Goal: Task Accomplishment & Management: Use online tool/utility

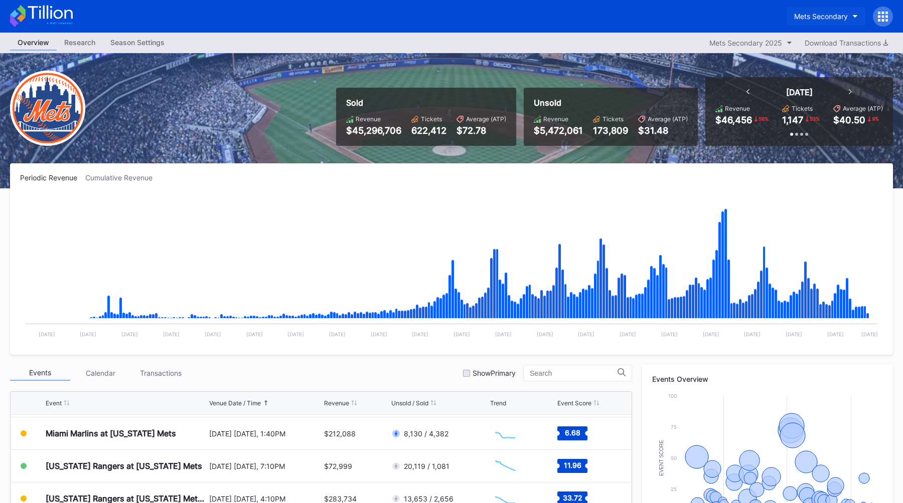
click at [809, 15] on div "Mets Secondary" at bounding box center [821, 16] width 54 height 9
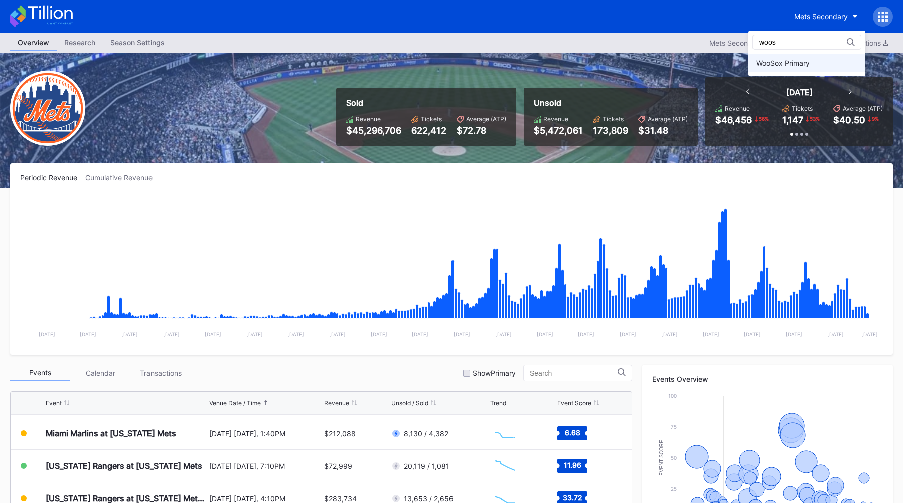
type input "woos"
click at [796, 63] on div "WooSox Primary" at bounding box center [783, 63] width 54 height 9
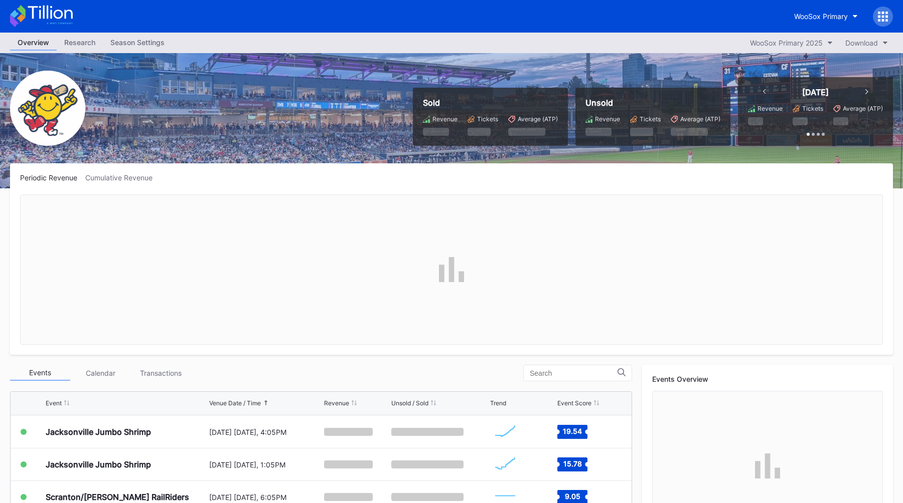
click at [876, 18] on div at bounding box center [882, 17] width 20 height 20
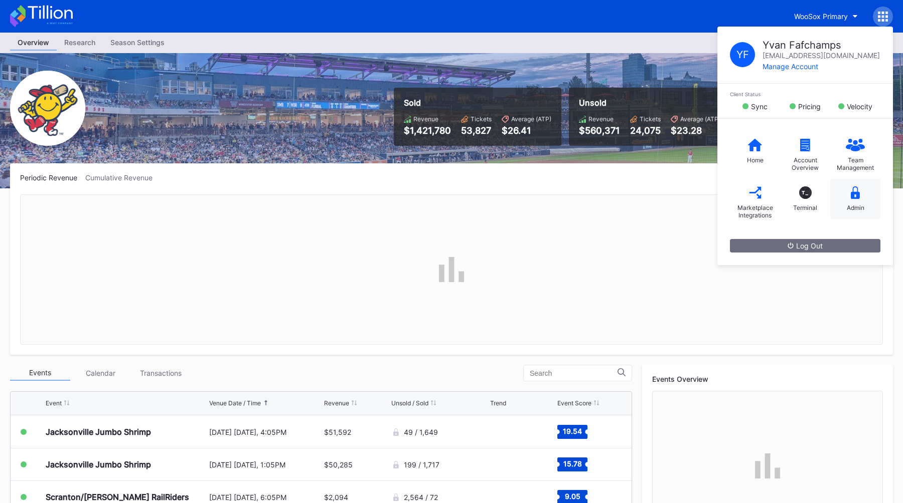
scroll to position [880, 0]
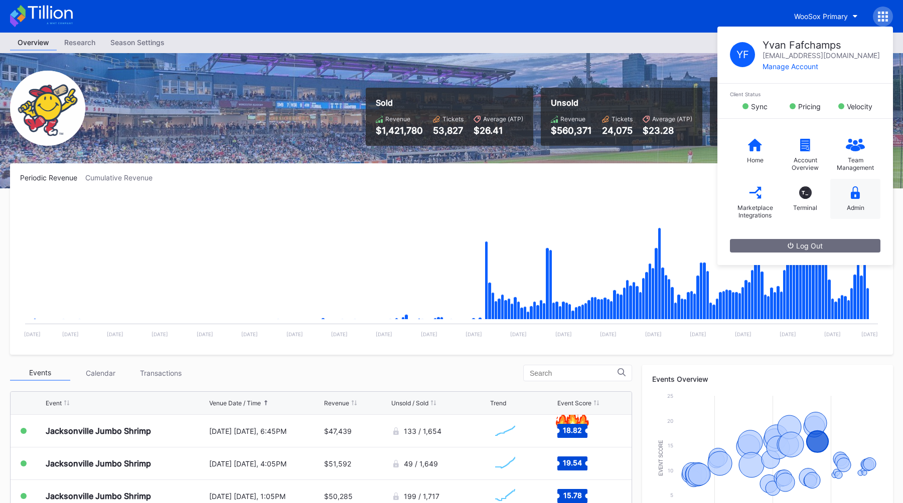
click at [845, 199] on div "Admin" at bounding box center [855, 199] width 50 height 40
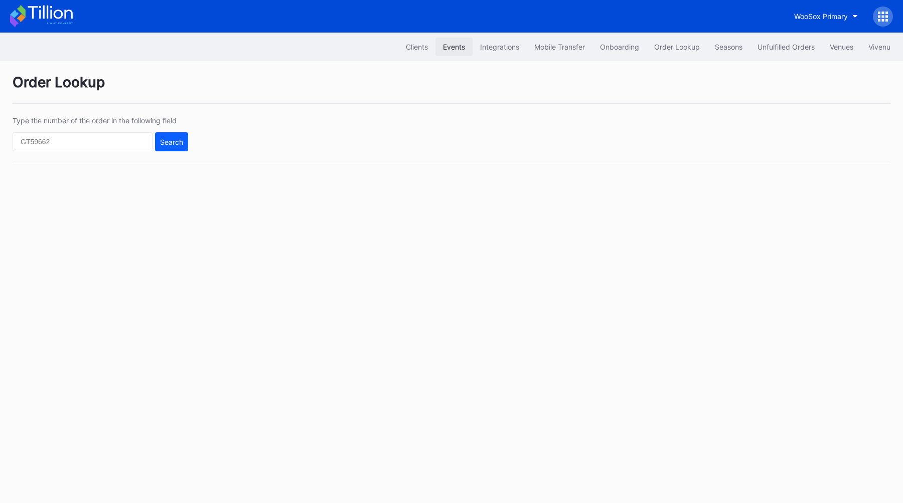
click at [448, 48] on div "Events" at bounding box center [454, 47] width 22 height 9
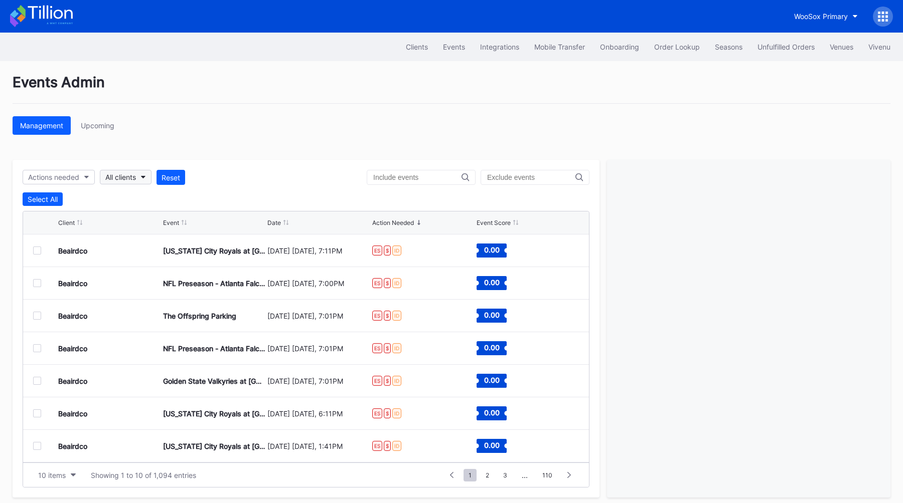
click at [141, 179] on button "All clients" at bounding box center [126, 177] width 52 height 15
type input "woos"
click at [136, 229] on div "WooSox Primary" at bounding box center [159, 222] width 117 height 19
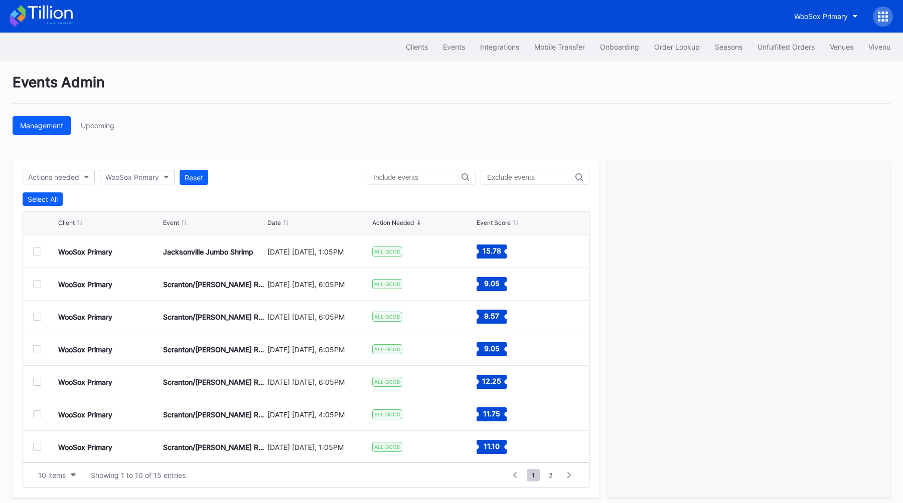
scroll to position [66, 0]
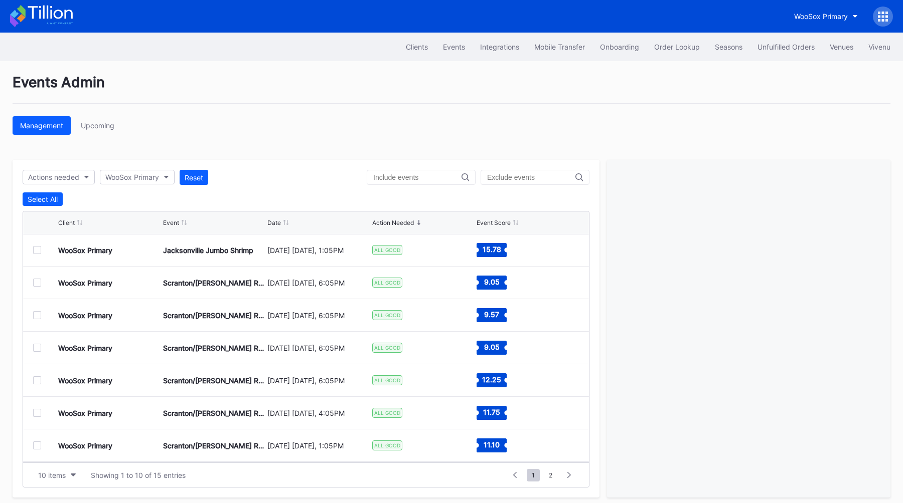
click at [36, 285] on div at bounding box center [37, 283] width 8 height 8
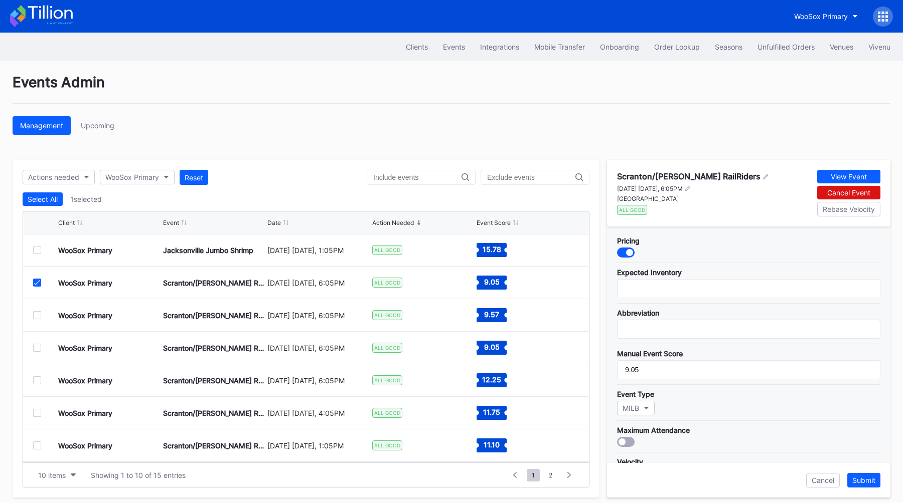
click at [36, 285] on div at bounding box center [37, 283] width 8 height 8
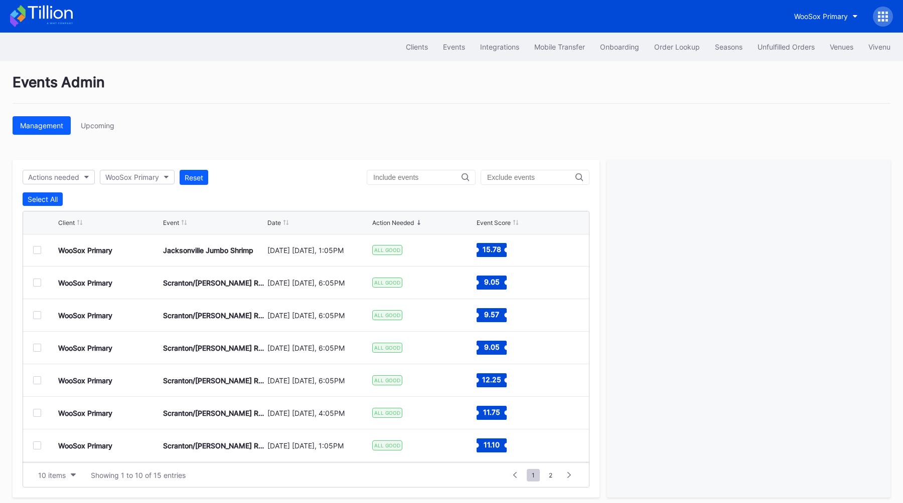
click at [281, 150] on div "Events Admin Management Upcoming Actions needed WooSox Primary Reset Select All…" at bounding box center [451, 285] width 903 height 449
click at [803, 21] on button "WooSox Primary" at bounding box center [825, 16] width 79 height 19
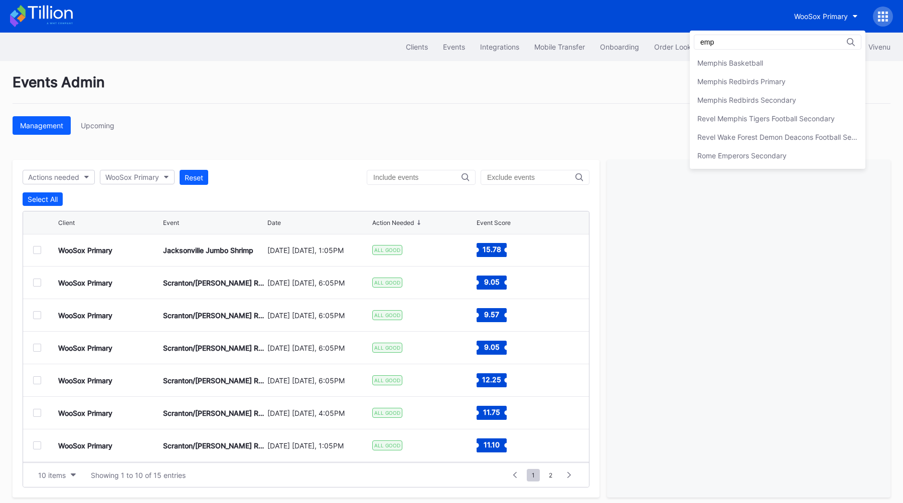
scroll to position [0, 0]
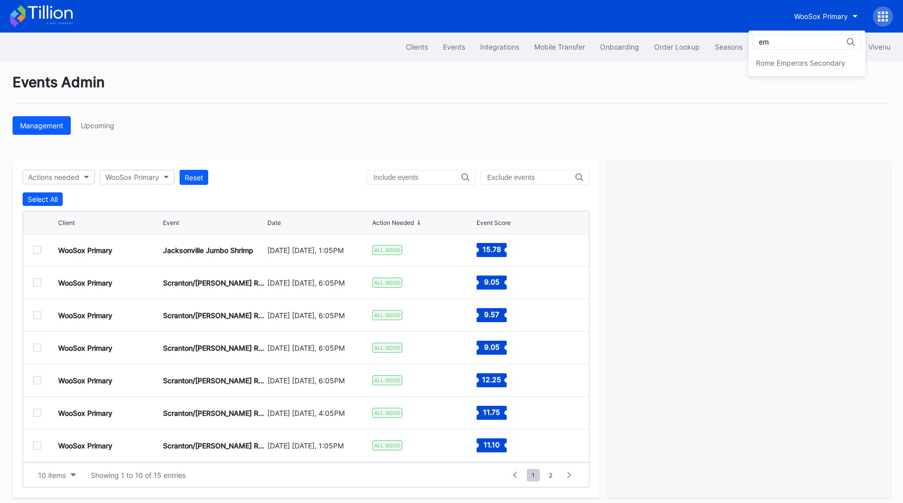
type input "e"
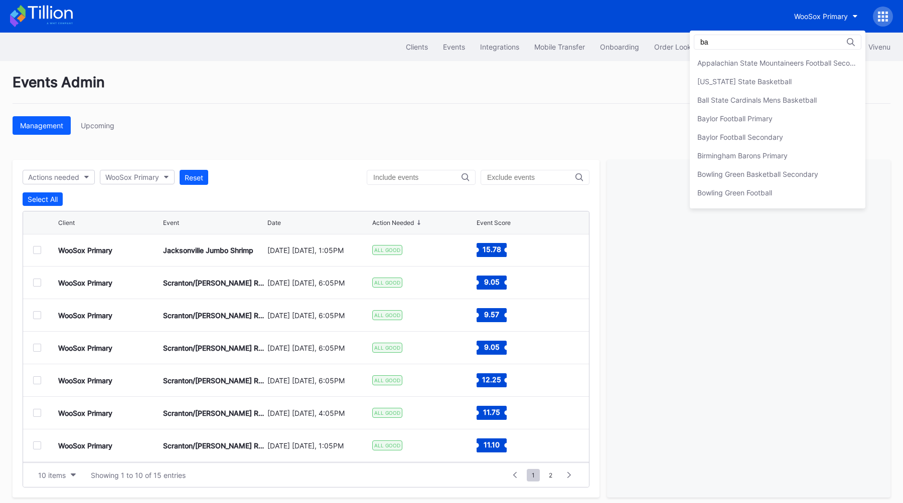
type input "b"
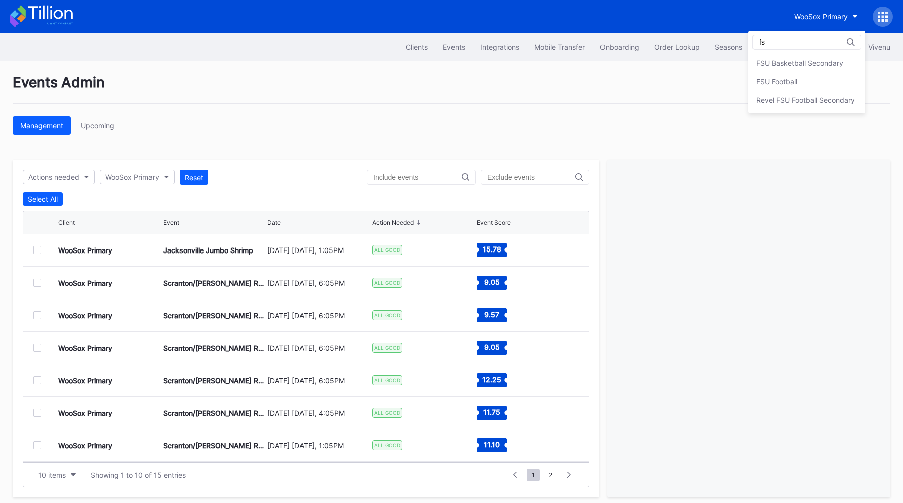
type input "f"
type input "strip"
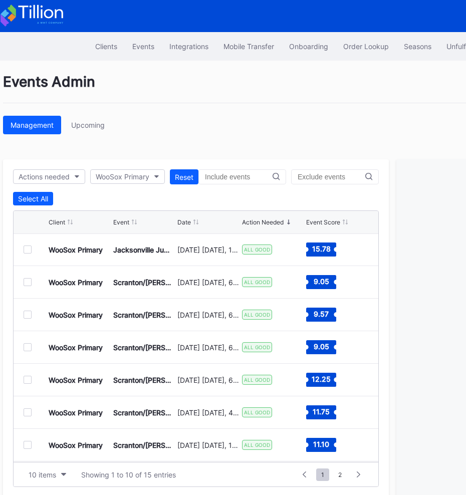
scroll to position [1, 0]
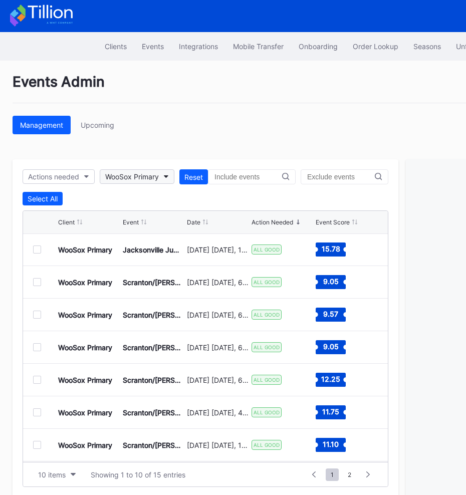
click at [148, 178] on div "WooSox Primary" at bounding box center [132, 176] width 54 height 9
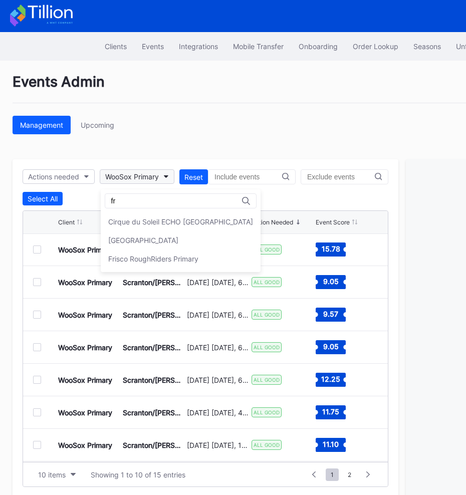
scroll to position [0, 0]
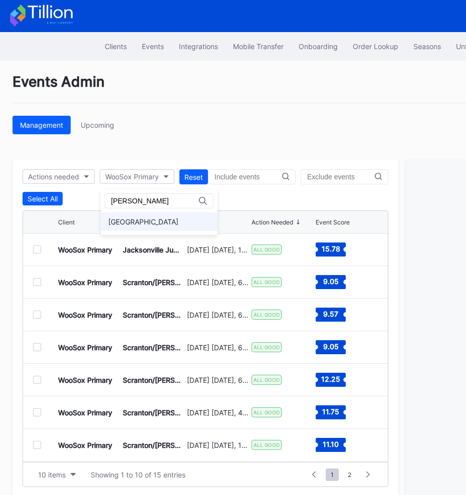
type input "fred"
click at [139, 214] on div "Fredericksburg Nationals Primary" at bounding box center [159, 222] width 117 height 19
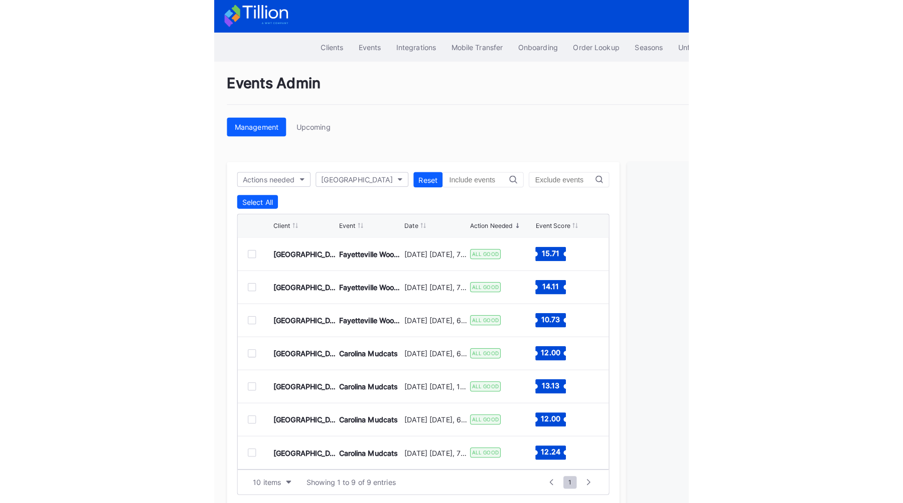
scroll to position [65, 0]
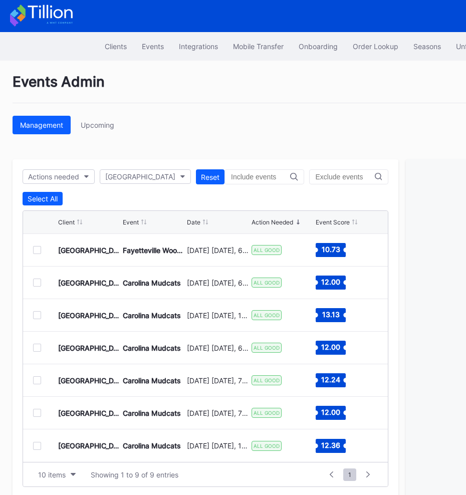
click at [194, 72] on div "Events Admin Management Upcoming Actions needed Fredericksburg Nationals Primar…" at bounding box center [301, 285] width 602 height 449
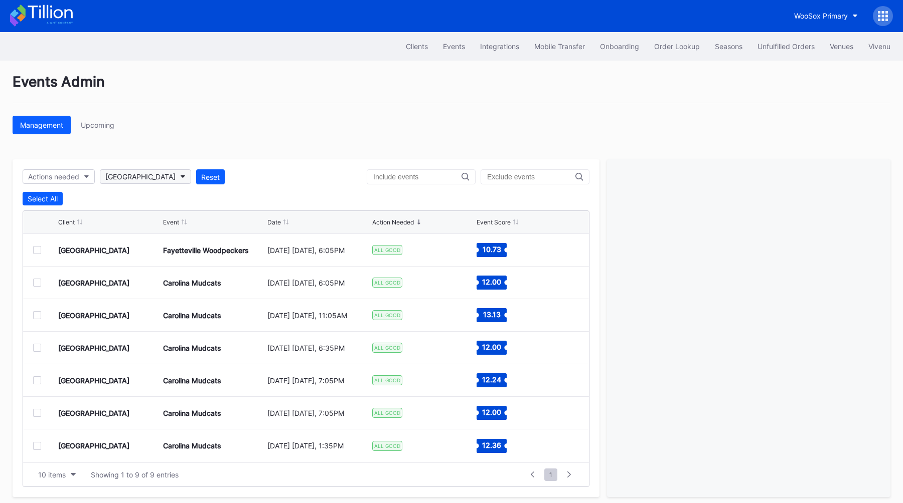
click at [169, 176] on div "Fredericksburg Nationals Primary" at bounding box center [140, 176] width 70 height 9
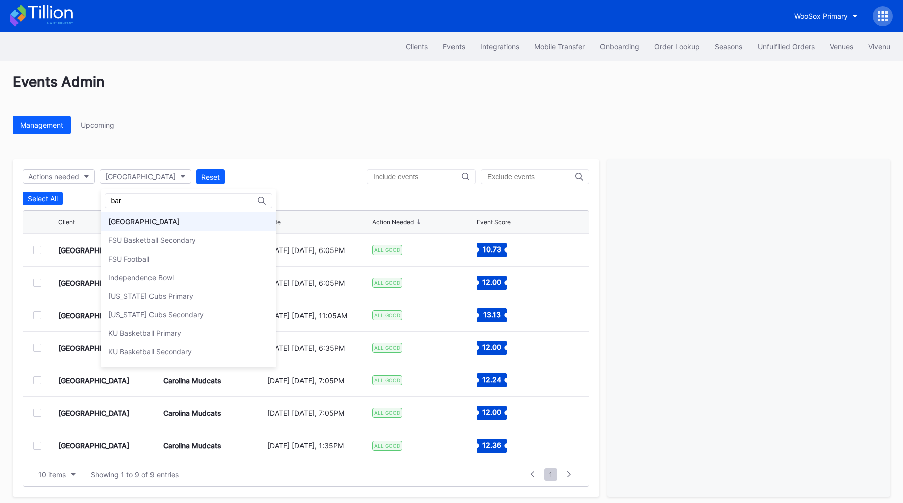
scroll to position [0, 0]
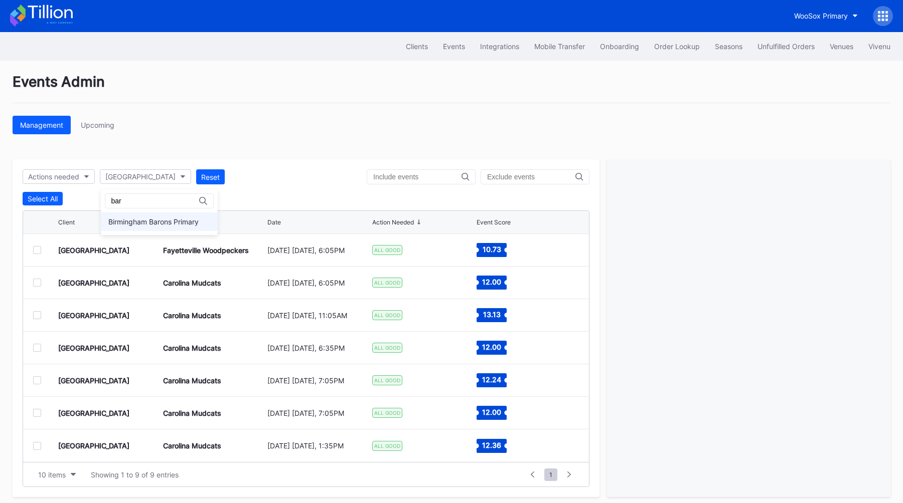
type input "bar"
click at [154, 217] on div "Birmingham Barons Primary" at bounding box center [159, 222] width 117 height 19
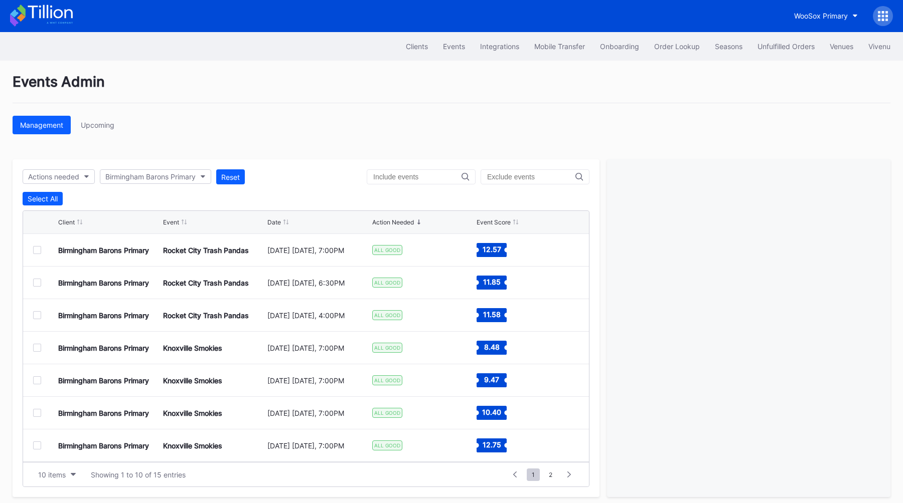
click at [319, 120] on div "Management Upcoming" at bounding box center [451, 125] width 877 height 19
click at [69, 478] on button "10 items" at bounding box center [57, 475] width 48 height 14
click at [69, 456] on div "200 items" at bounding box center [57, 449] width 48 height 19
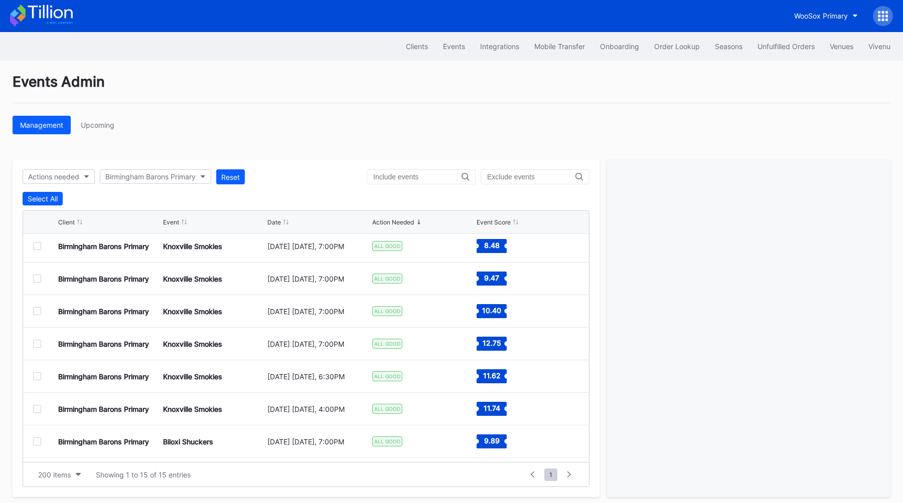
scroll to position [261, 0]
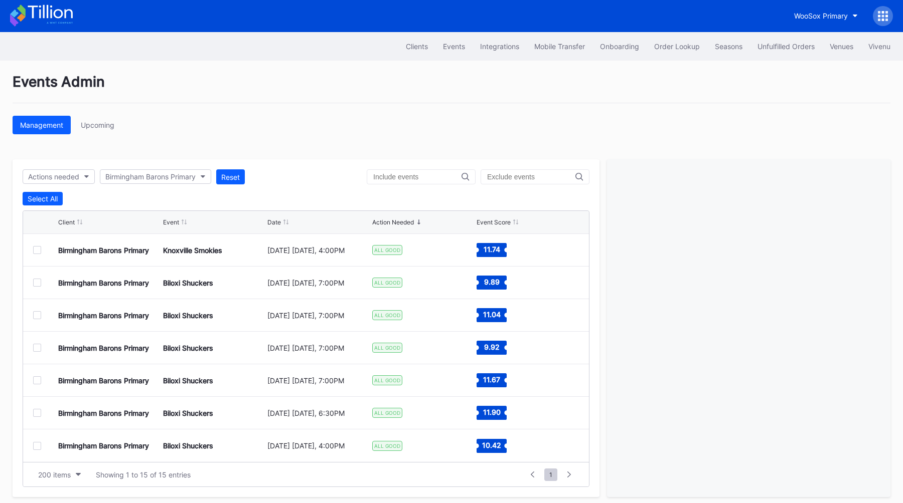
click at [35, 284] on div at bounding box center [37, 283] width 8 height 8
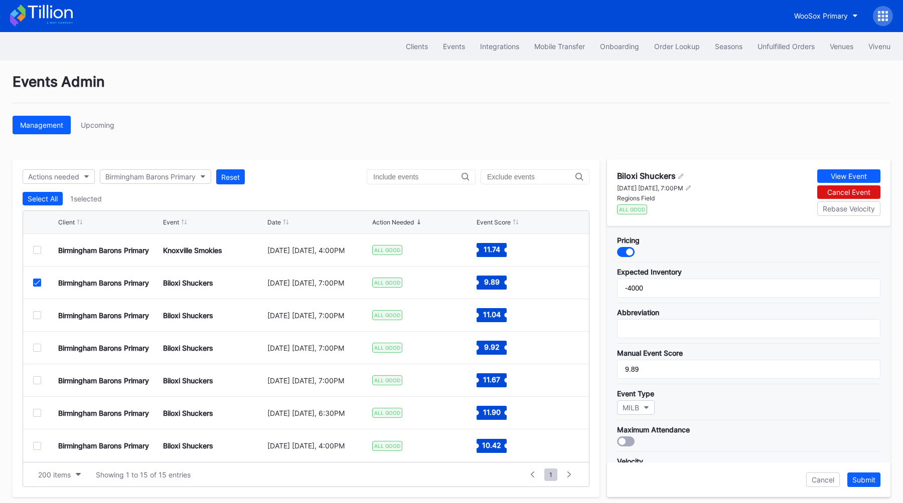
click at [35, 317] on div at bounding box center [37, 315] width 8 height 8
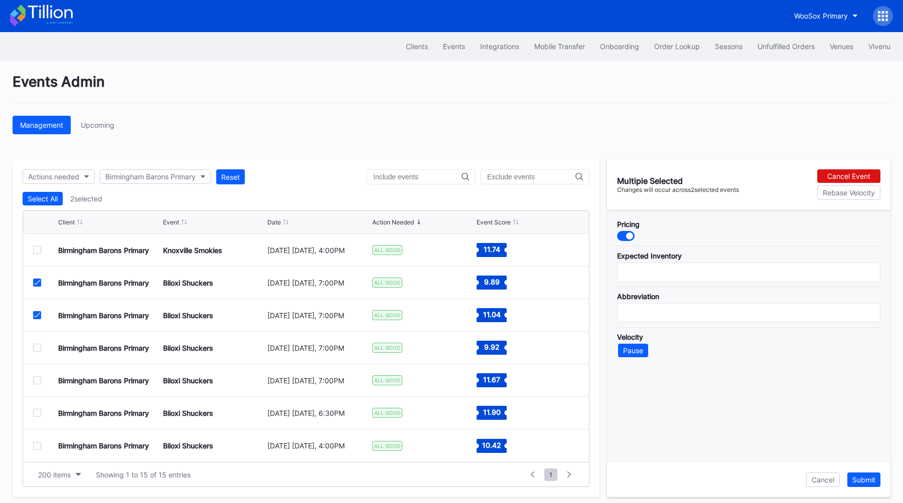
click at [36, 351] on div at bounding box center [37, 348] width 8 height 8
click at [40, 388] on div "Birmingham Barons Primary Biloxi Shuckers September 12 Friday, 7:00PM ALL GOOD …" at bounding box center [306, 381] width 566 height 33
click at [40, 386] on div "Birmingham Barons Primary Biloxi Shuckers September 12 Friday, 7:00PM ALL GOOD …" at bounding box center [306, 381] width 566 height 33
click at [40, 380] on div at bounding box center [37, 381] width 8 height 8
click at [37, 412] on div at bounding box center [37, 413] width 8 height 8
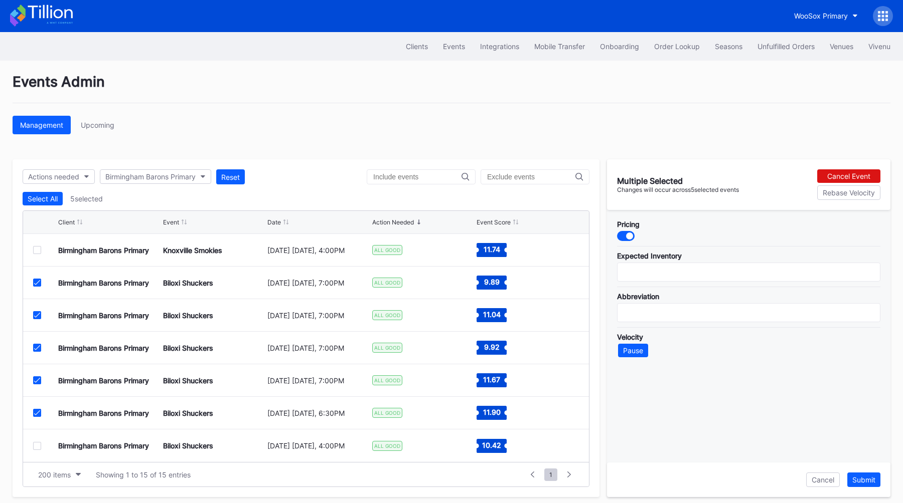
click at [38, 449] on div at bounding box center [37, 446] width 8 height 8
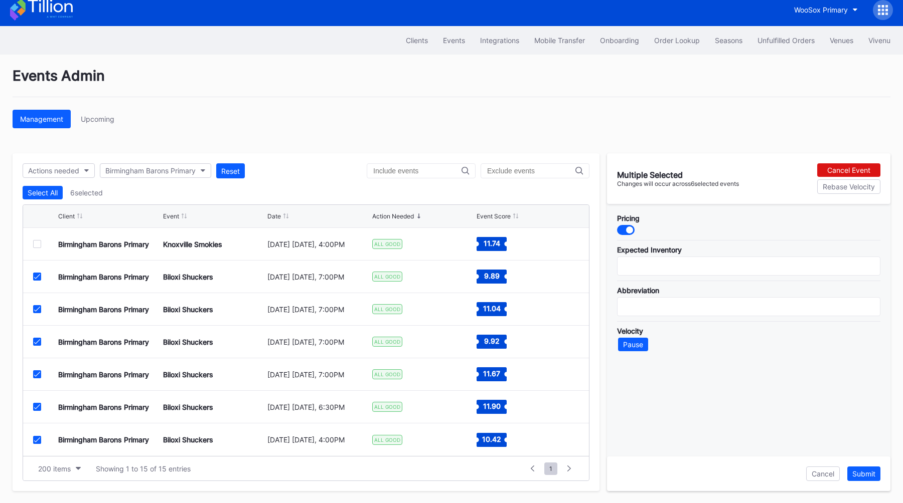
click at [623, 232] on div at bounding box center [626, 230] width 18 height 10
click at [863, 471] on div "Submit" at bounding box center [863, 474] width 23 height 9
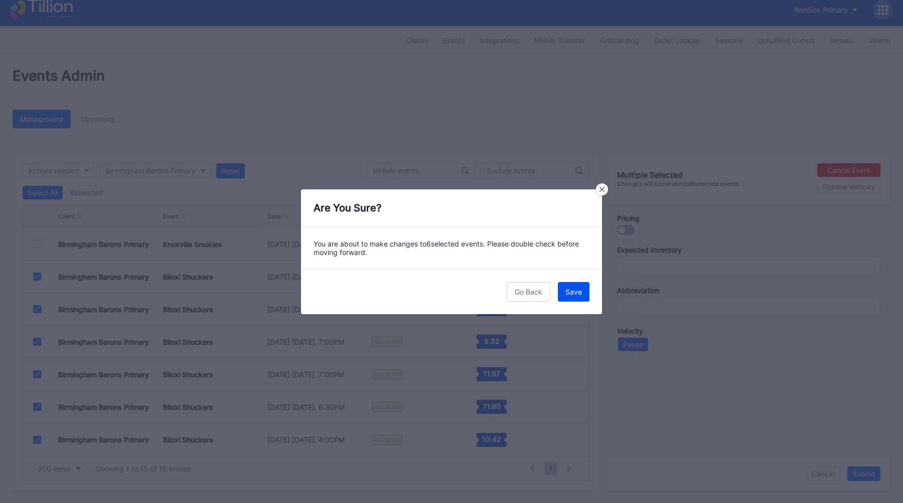
click at [568, 297] on button "Save" at bounding box center [574, 292] width 32 height 20
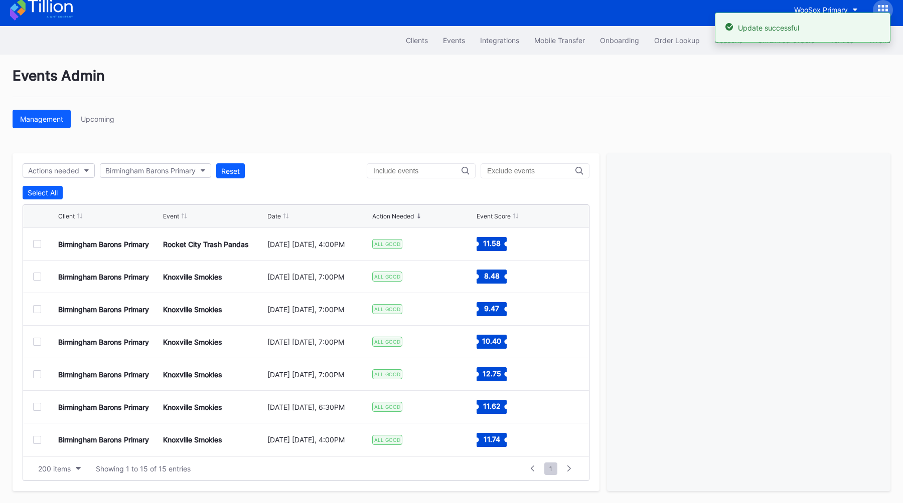
scroll to position [0, 0]
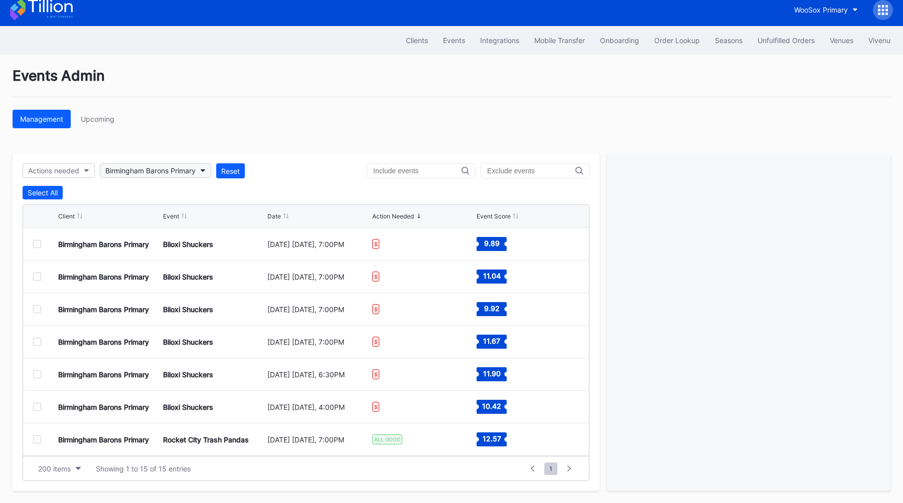
click at [184, 165] on button "Birmingham Barons Primary" at bounding box center [155, 170] width 111 height 15
type input "woo"
click at [153, 230] on div "WooSox Primary" at bounding box center [135, 234] width 54 height 9
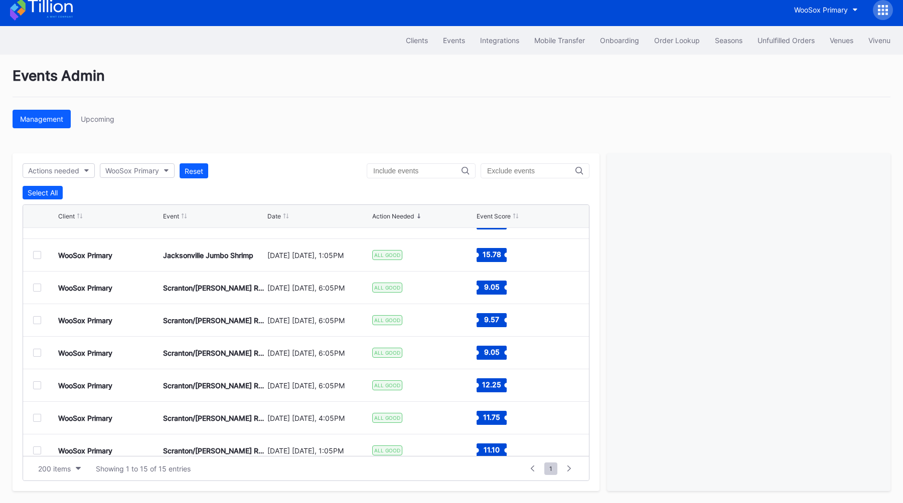
scroll to position [67, 0]
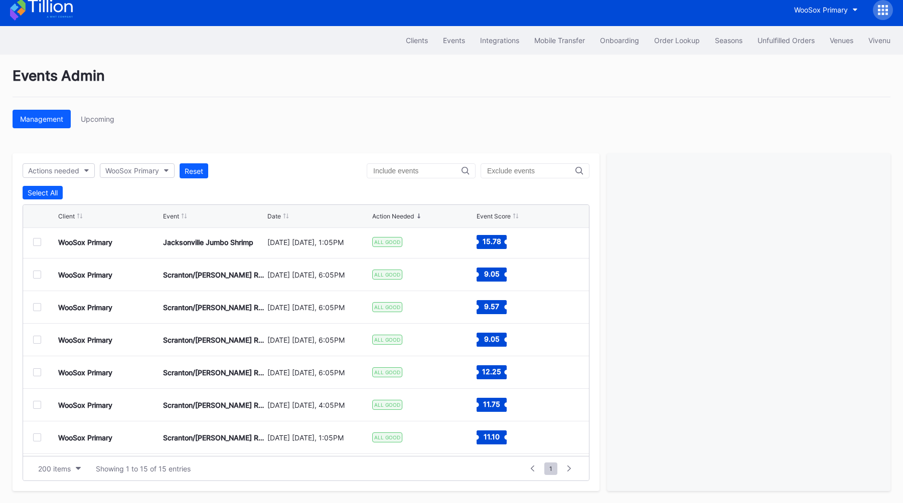
click at [35, 272] on div at bounding box center [37, 275] width 8 height 8
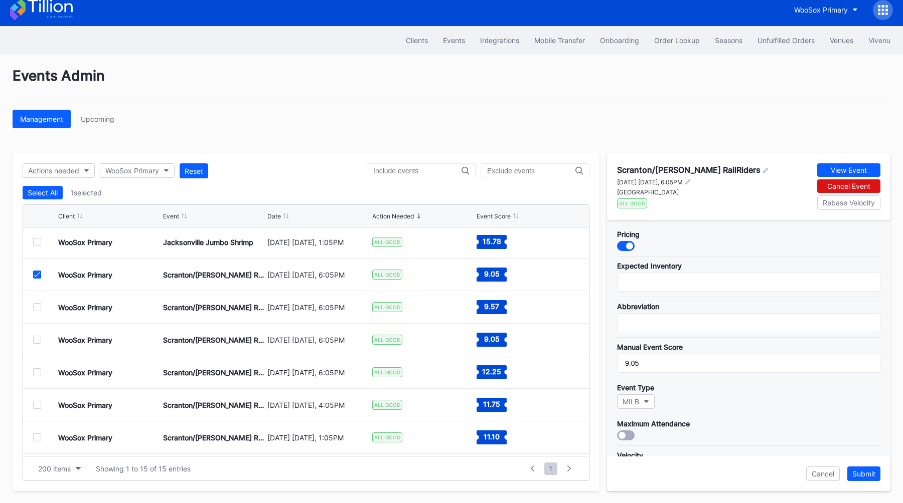
click at [35, 303] on div at bounding box center [37, 307] width 8 height 8
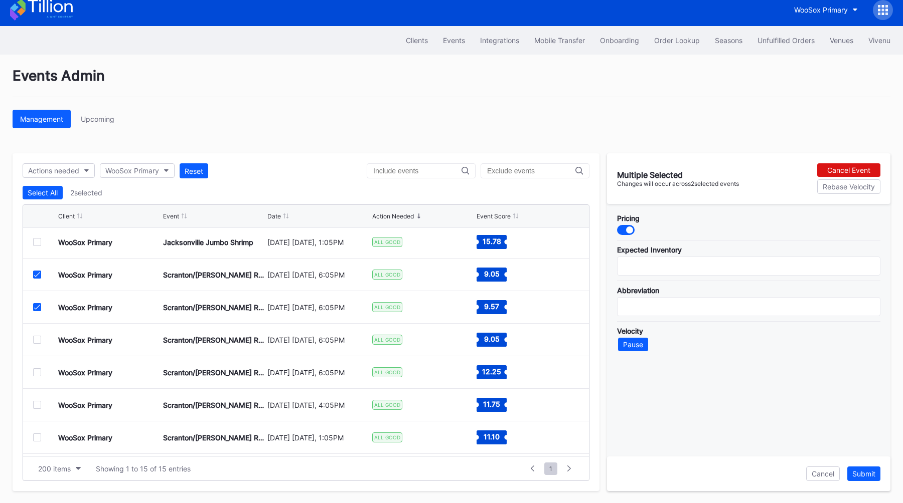
click at [36, 344] on div "WooSox Primary Scranton/Wilkes-Barre RailRiders September 4 Thursday, 6:05PM AL…" at bounding box center [306, 340] width 566 height 33
click at [36, 341] on div at bounding box center [37, 340] width 8 height 8
click at [38, 371] on div at bounding box center [37, 373] width 8 height 8
click at [38, 403] on div at bounding box center [37, 405] width 8 height 8
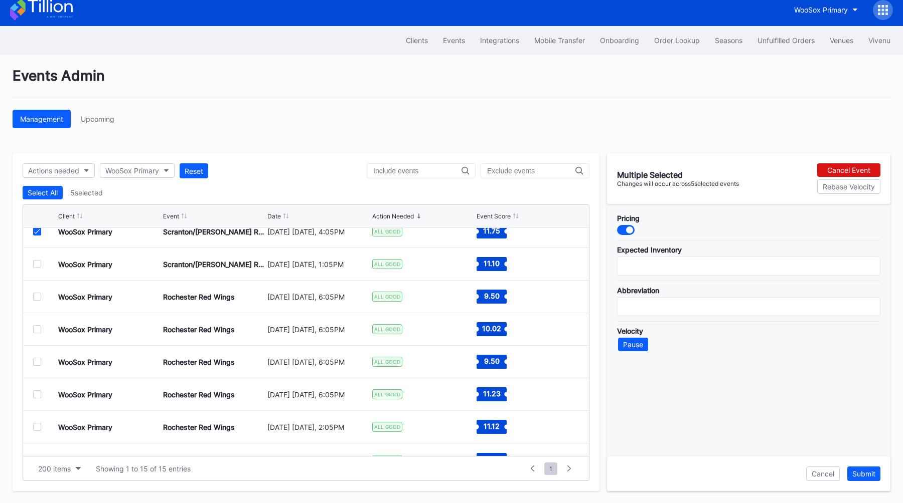
scroll to position [237, 0]
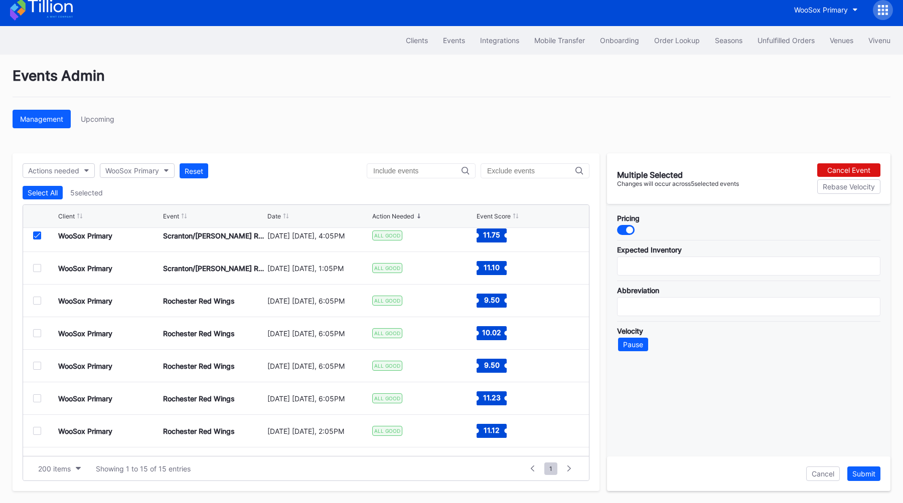
click at [34, 270] on div at bounding box center [37, 268] width 8 height 8
click at [35, 298] on div at bounding box center [37, 301] width 8 height 8
click at [36, 332] on div at bounding box center [37, 333] width 8 height 8
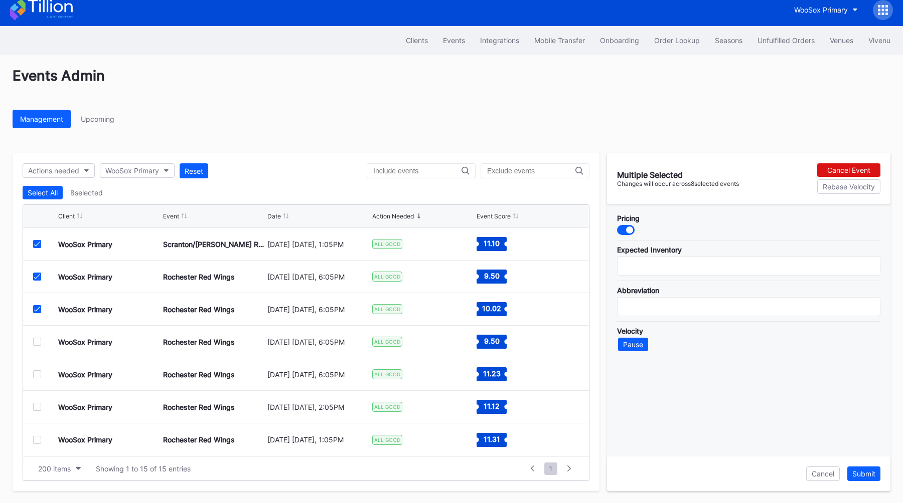
click at [37, 342] on div at bounding box center [37, 342] width 8 height 8
click at [37, 371] on div at bounding box center [37, 375] width 8 height 8
click at [37, 405] on div at bounding box center [37, 407] width 8 height 8
click at [37, 436] on div at bounding box center [37, 440] width 8 height 8
click at [624, 220] on div "Pricing" at bounding box center [748, 218] width 263 height 9
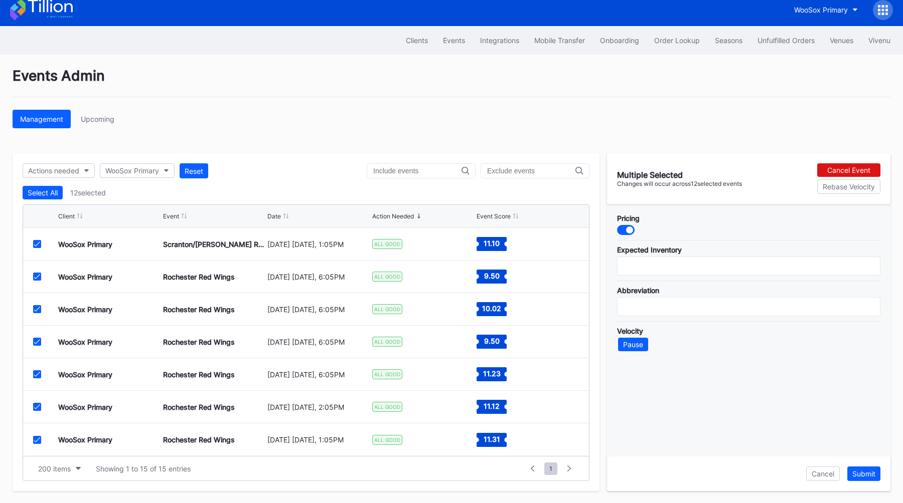
click at [624, 224] on div "Pricing" at bounding box center [748, 224] width 263 height 21
click at [627, 232] on div at bounding box center [629, 230] width 7 height 7
click at [860, 473] on div "Submit" at bounding box center [863, 474] width 23 height 9
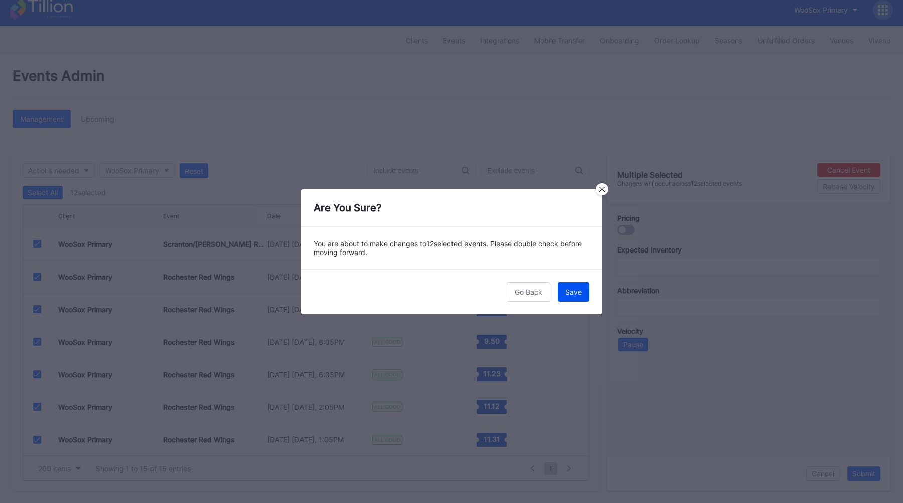
click at [575, 290] on div "Save" at bounding box center [573, 292] width 17 height 9
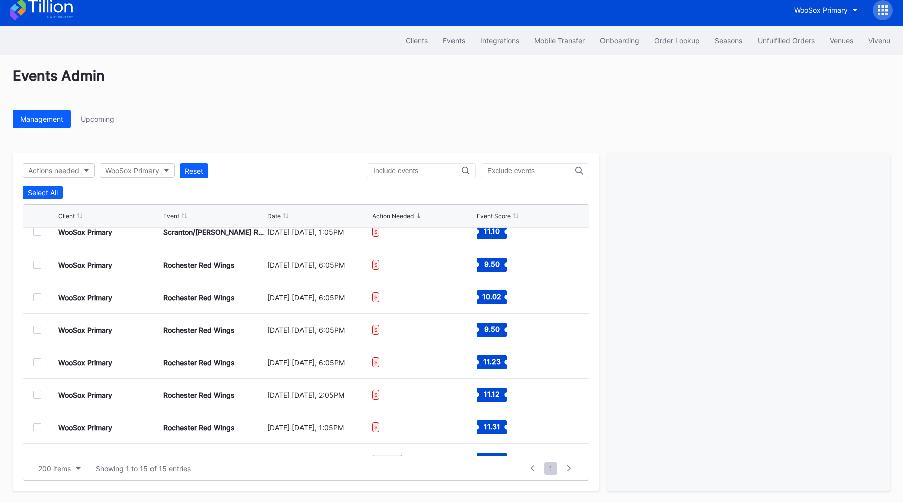
scroll to position [0, 0]
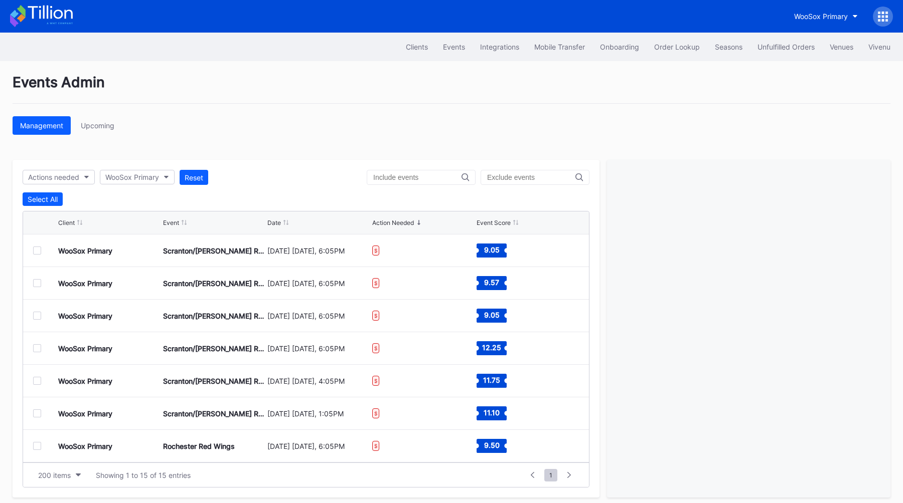
click at [465, 133] on div "Management Upcoming" at bounding box center [451, 125] width 877 height 19
click at [871, 18] on div "WooSox Primary" at bounding box center [839, 17] width 106 height 20
click at [880, 15] on icon at bounding box center [882, 17] width 10 height 10
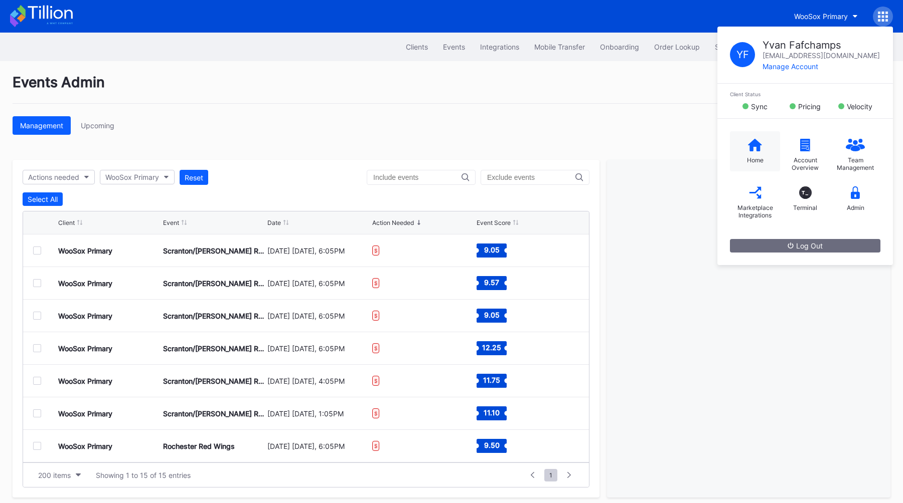
click at [740, 154] on div "Home" at bounding box center [755, 151] width 50 height 40
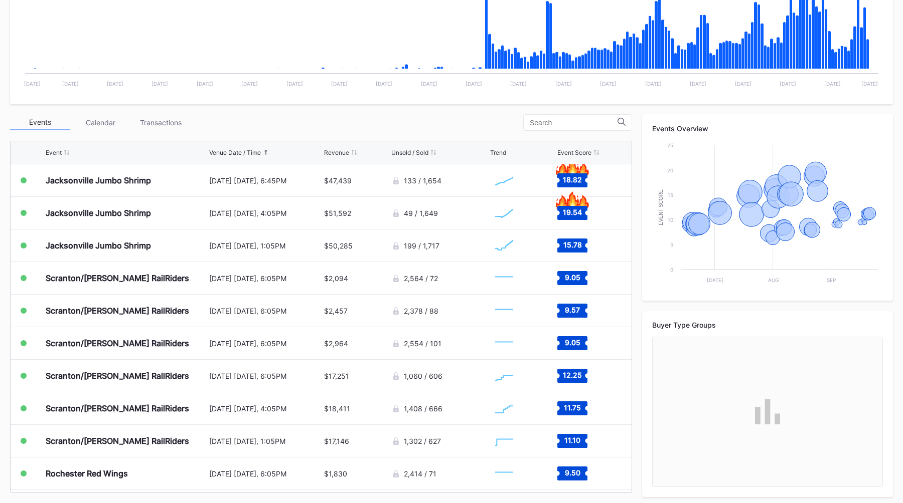
scroll to position [255, 0]
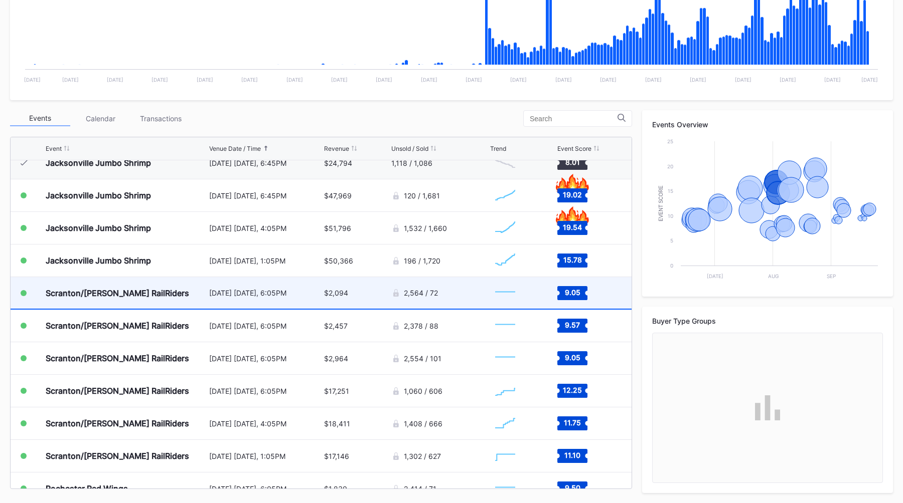
scroll to position [1040, 0]
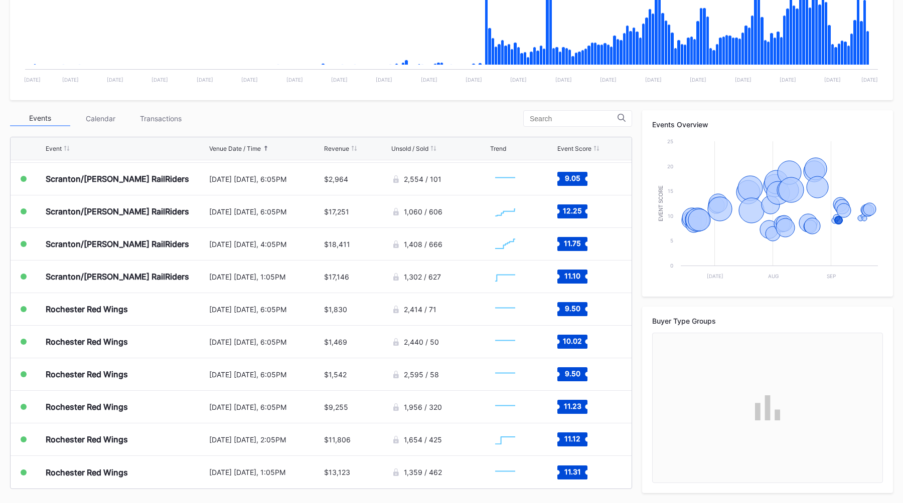
click at [421, 116] on div "Events Calendar Transactions" at bounding box center [321, 118] width 622 height 17
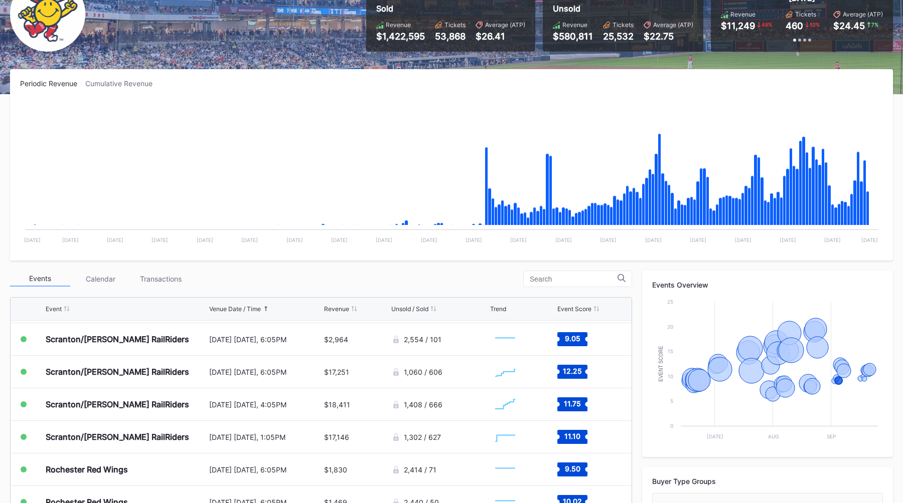
scroll to position [0, 0]
